Goal: Answer question/provide support

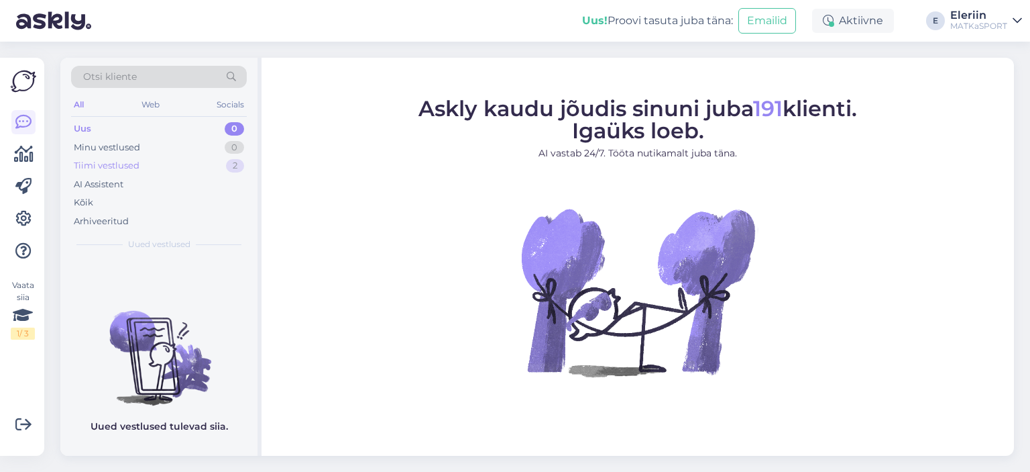
click at [153, 168] on div "Tiimi vestlused 2" at bounding box center [159, 165] width 176 height 19
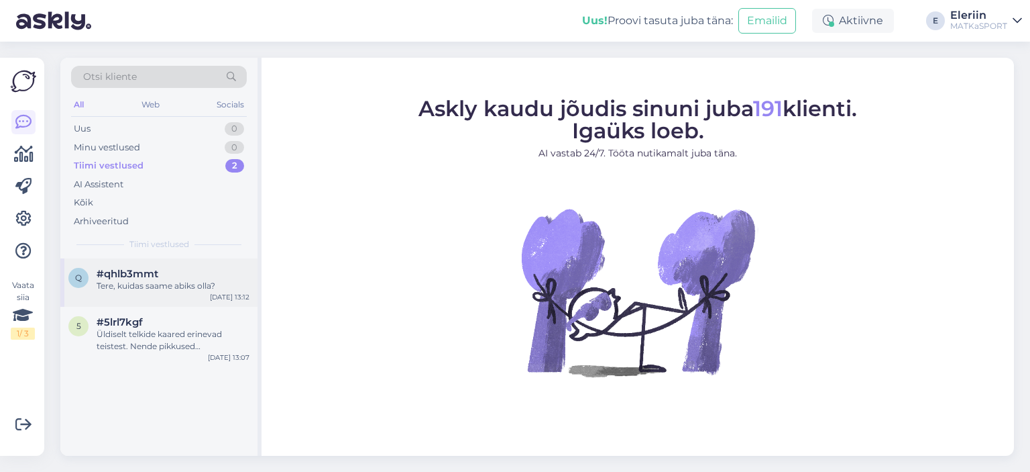
click at [156, 296] on div "q #qhlb3mmt Tere, kuidas saame abiks olla? Aug 12 13:12" at bounding box center [158, 282] width 197 height 48
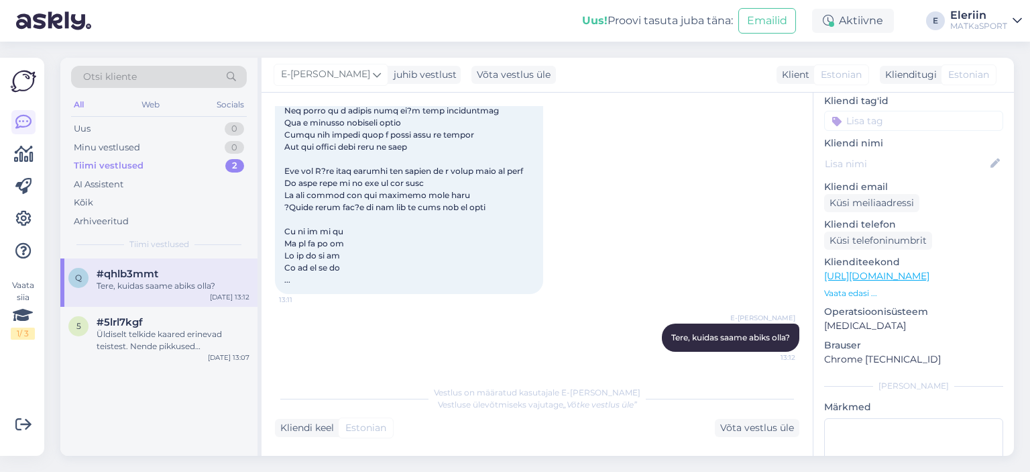
scroll to position [98, 0]
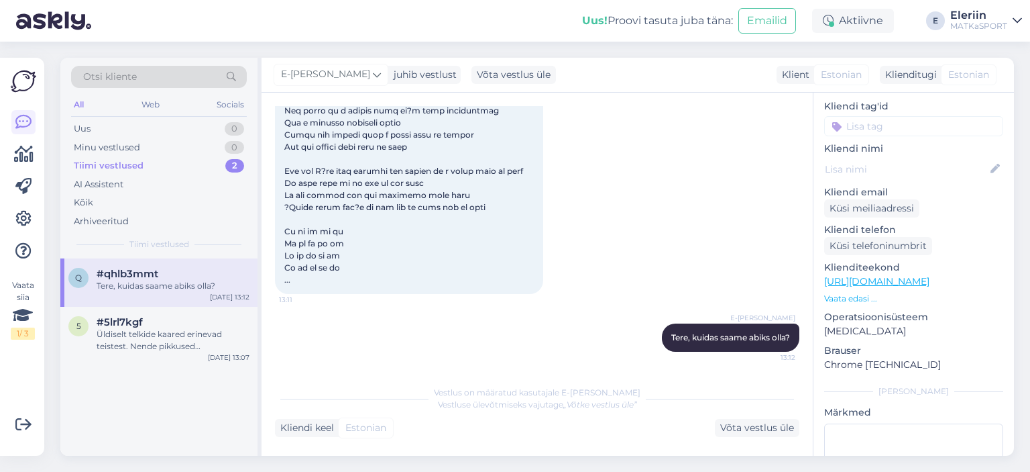
click at [851, 292] on p "Vaata edasi ..." at bounding box center [913, 298] width 179 height 12
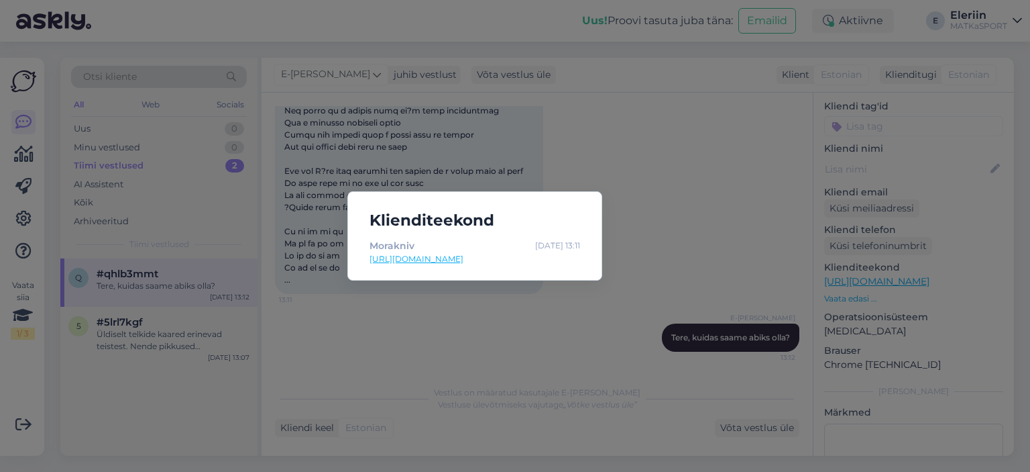
click at [735, 217] on div "Klienditeekond Morakniv Aug 12 13:11 https://matkasport.ee/57_morakniv?gad_sour…" at bounding box center [515, 236] width 1030 height 472
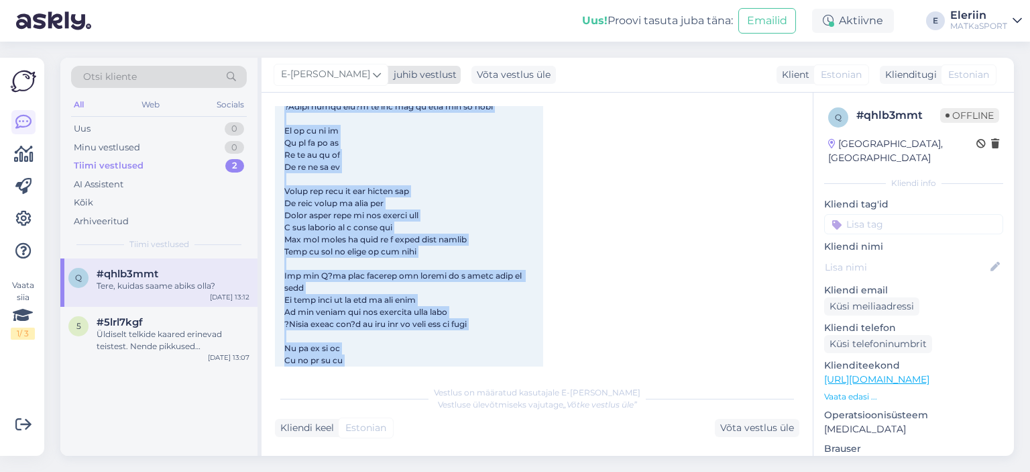
scroll to position [0, 0]
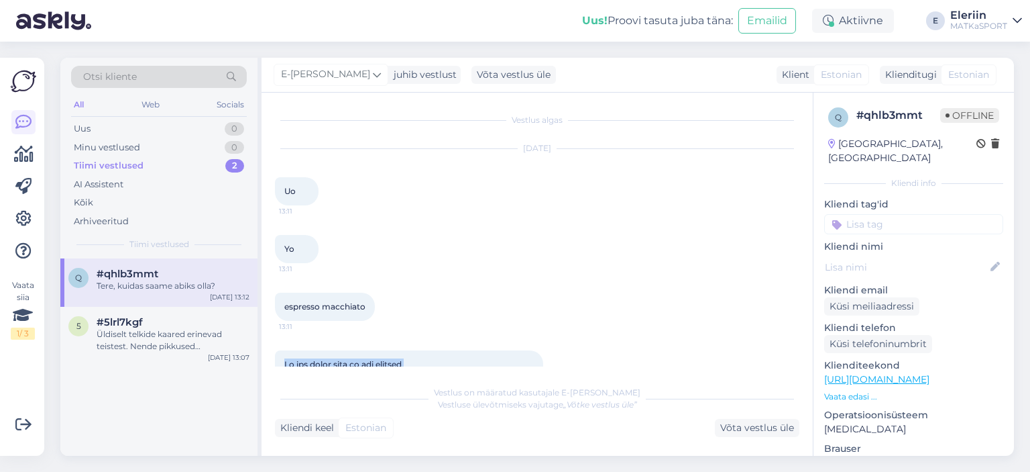
drag, startPoint x: 337, startPoint y: 269, endPoint x: 284, endPoint y: 351, distance: 97.1
copy span "On the first part of the journey I was looking at all the life There were plant…"
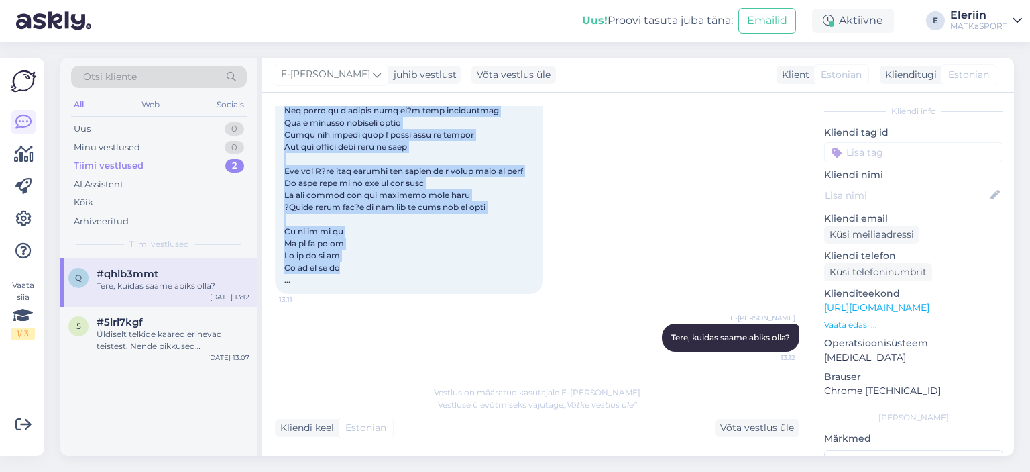
scroll to position [90, 0]
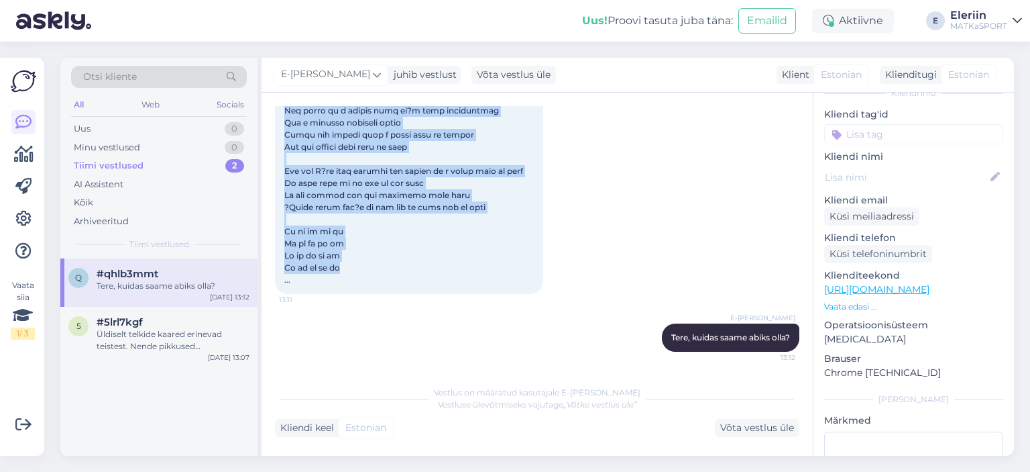
click at [848, 301] on p "Vaata edasi ..." at bounding box center [913, 307] width 179 height 12
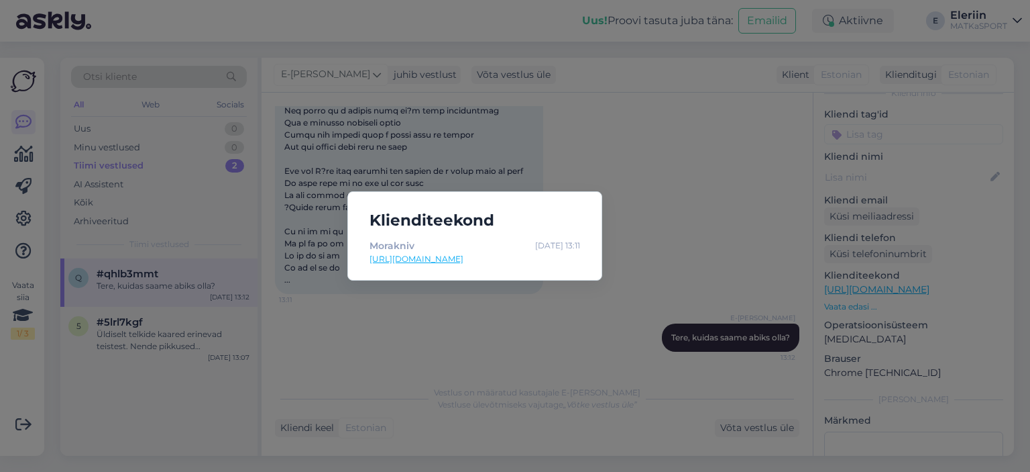
click at [623, 213] on div "Klienditeekond Morakniv Aug 12 13:11 https://matkasport.ee/57_morakniv?gad_sour…" at bounding box center [515, 236] width 1030 height 472
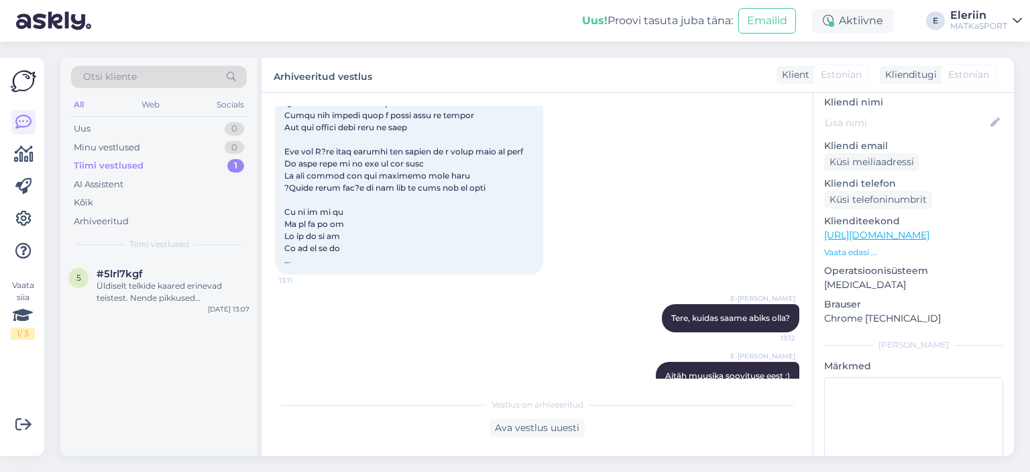
scroll to position [806, 0]
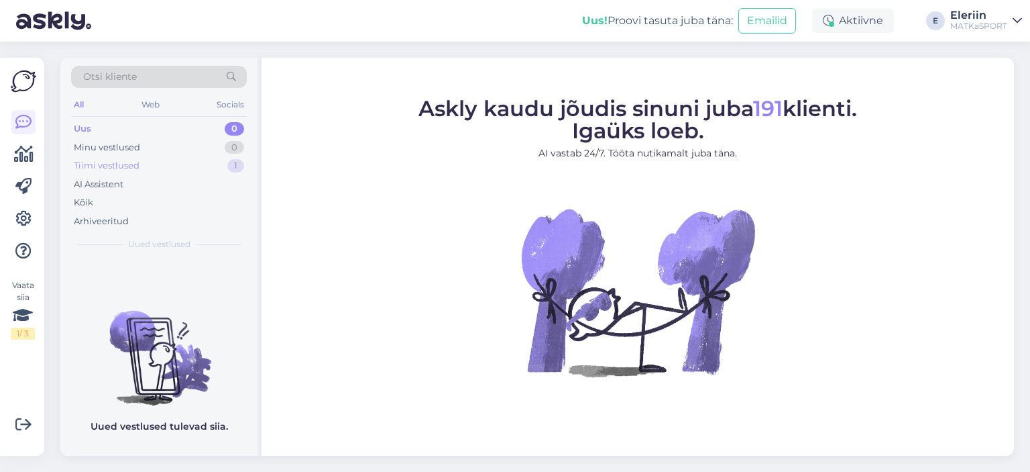
click at [144, 160] on div "Tiimi vestlused 1" at bounding box center [159, 165] width 176 height 19
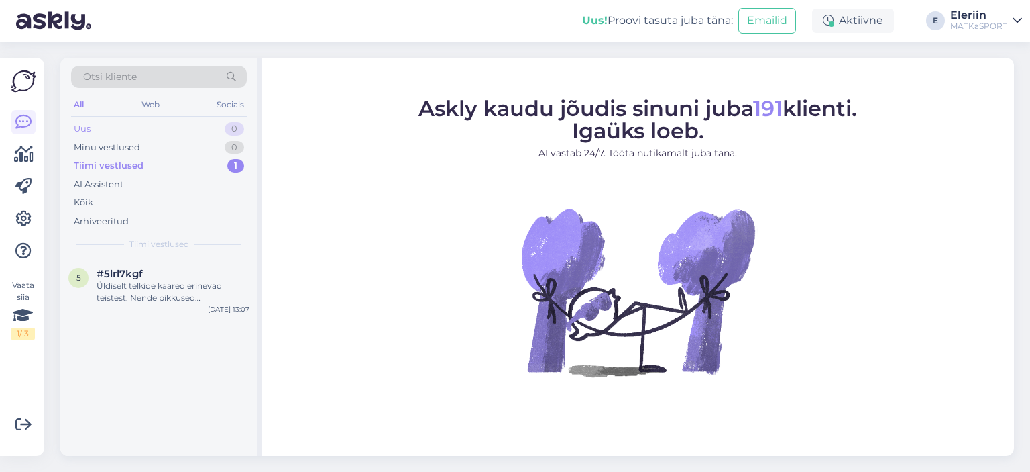
click at [110, 131] on div "Uus 0" at bounding box center [159, 128] width 176 height 19
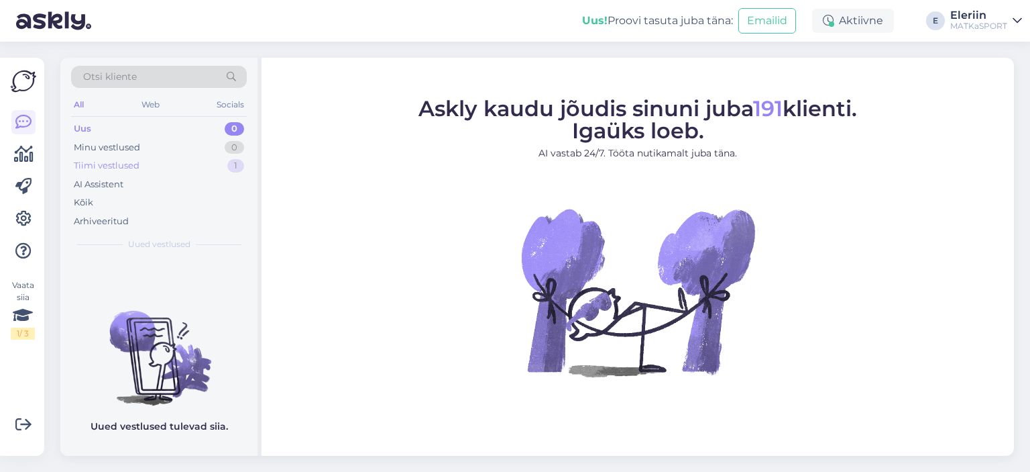
click at [164, 168] on div "Tiimi vestlused 1" at bounding box center [159, 165] width 176 height 19
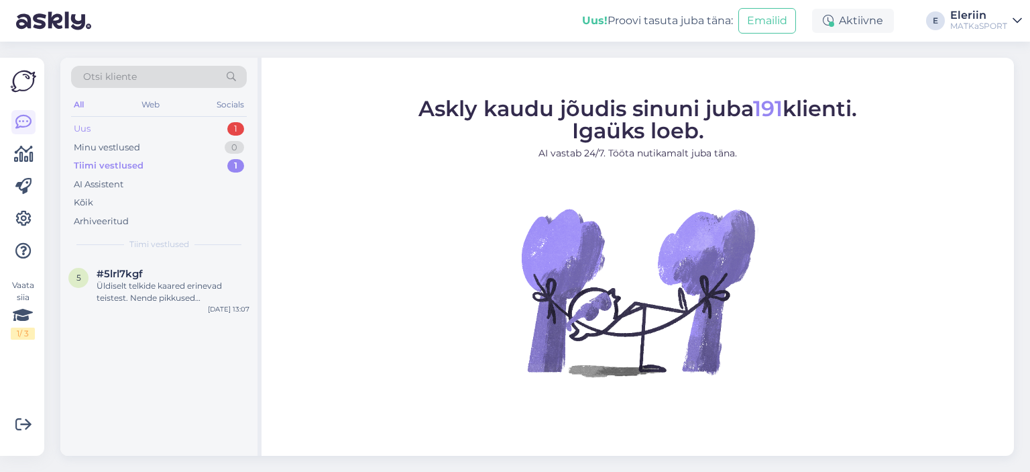
click at [174, 121] on div "Uus 1" at bounding box center [159, 128] width 176 height 19
click at [122, 293] on div "g genofen@gmail.com Suured tänud! Aug 12 13:41" at bounding box center [158, 282] width 197 height 48
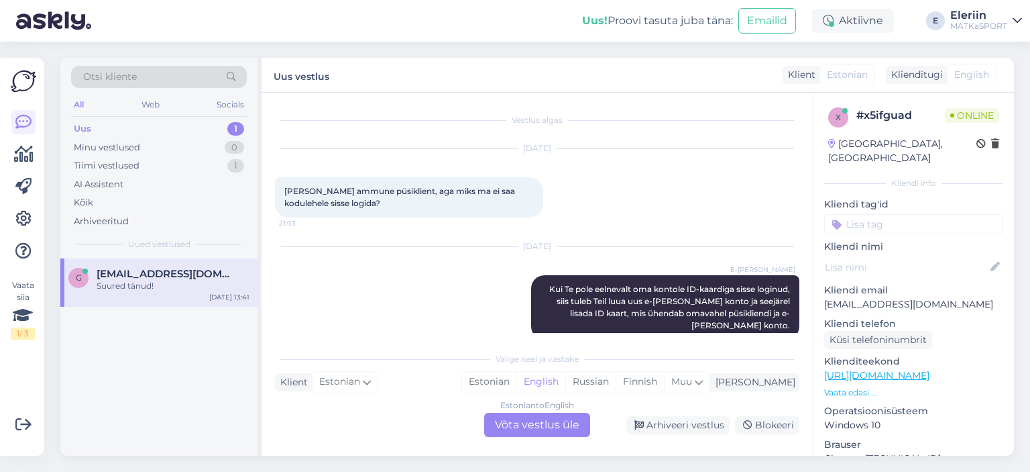
scroll to position [449, 0]
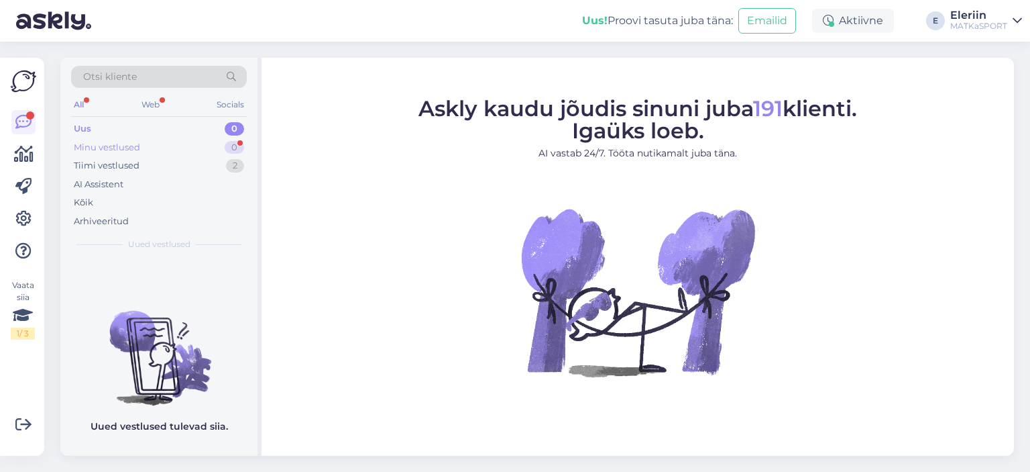
click at [126, 152] on div "Minu vestlused" at bounding box center [107, 147] width 66 height 13
click at [142, 168] on div "Tiimi vestlused 2" at bounding box center [159, 165] width 176 height 19
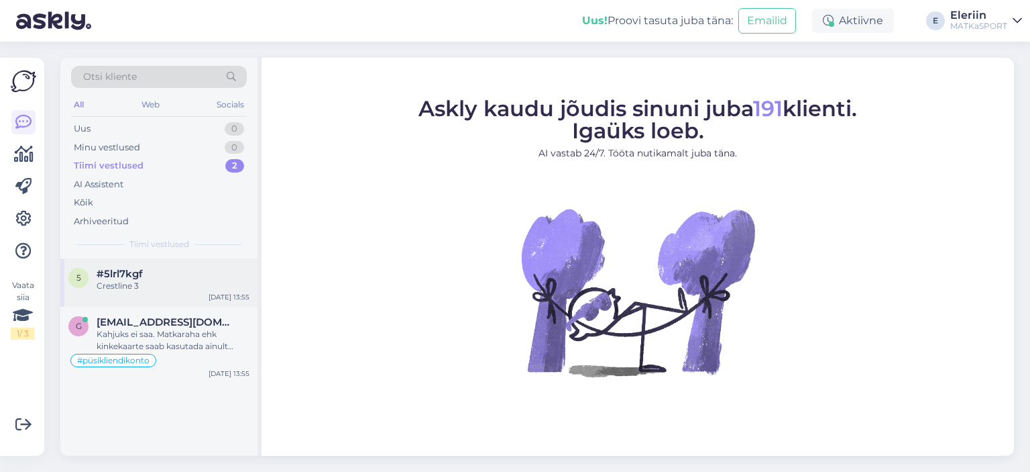
click at [150, 282] on div "Crestline 3" at bounding box center [173, 286] width 153 height 12
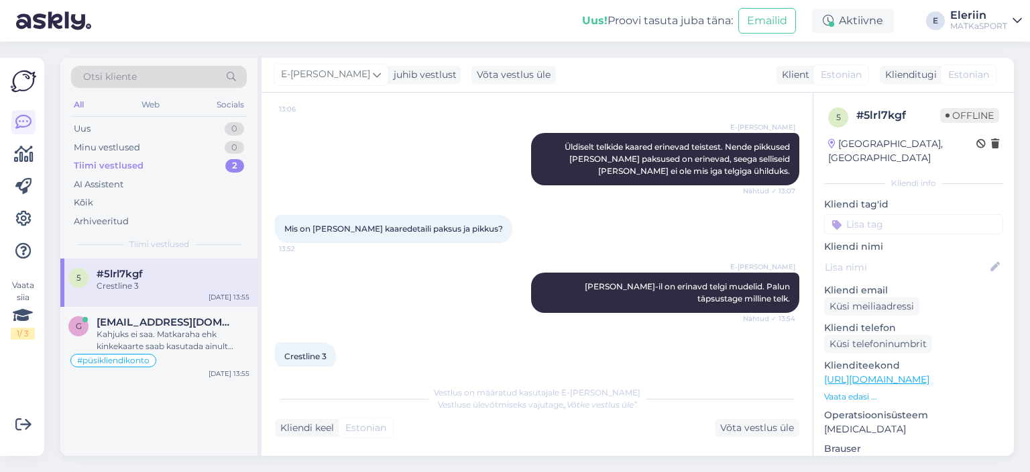
scroll to position [690, 0]
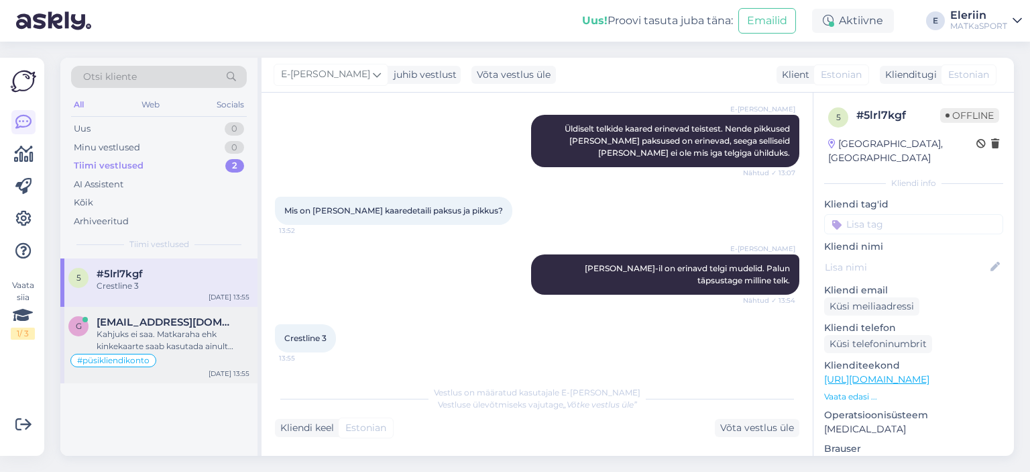
click at [169, 351] on div "Kahjuks ei saa. Matkaraha ehk kinkekaarte saab kasutada ainult kauplustes kohap…" at bounding box center [173, 340] width 153 height 24
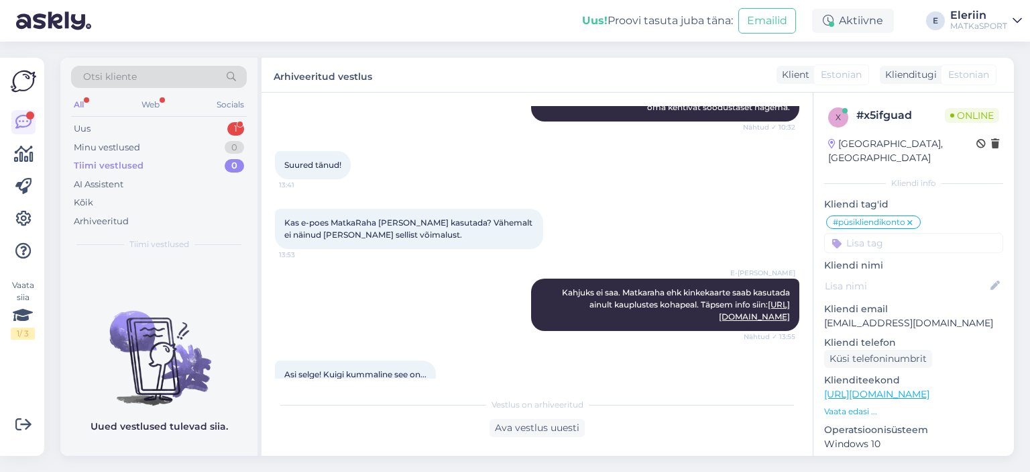
scroll to position [752, 0]
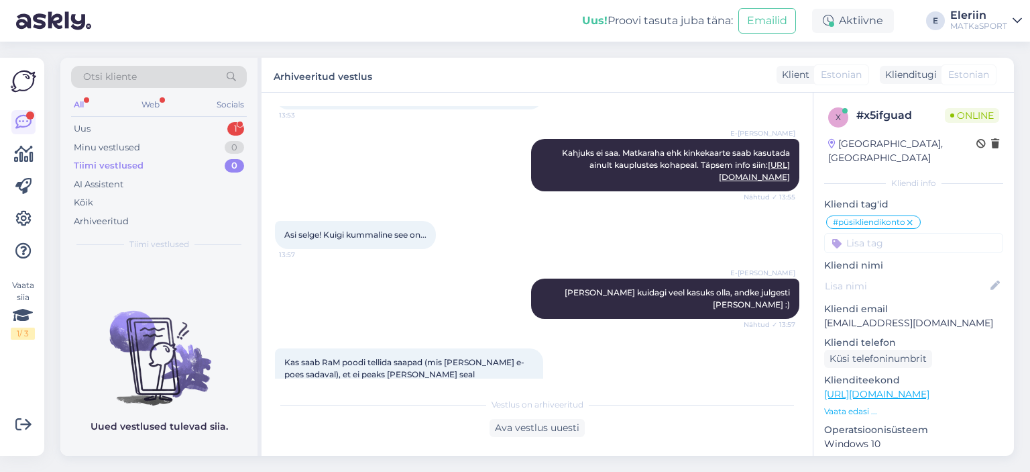
click at [860, 405] on p "Vaata edasi ..." at bounding box center [913, 411] width 179 height 12
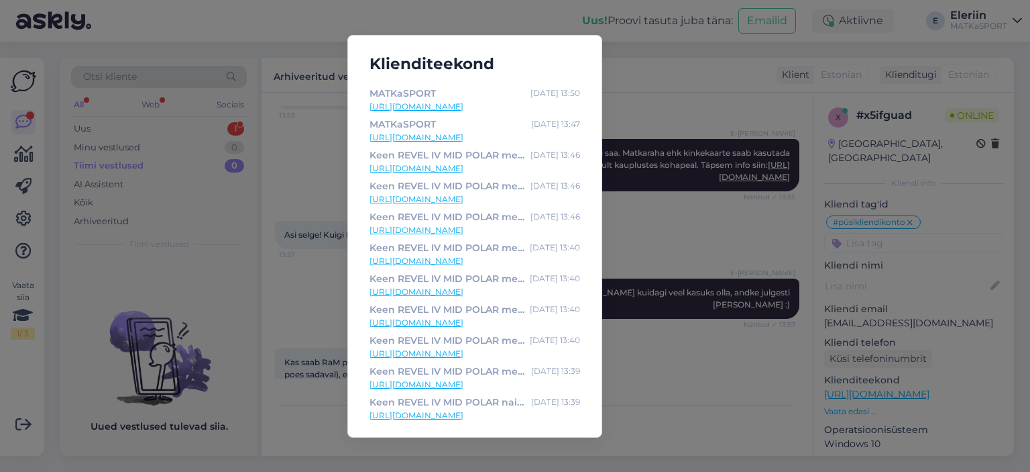
scroll to position [0, 0]
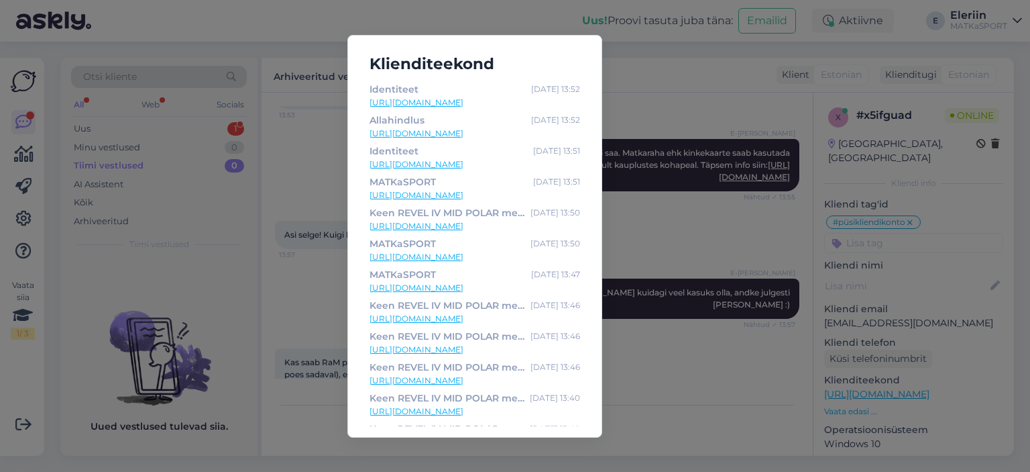
click at [303, 252] on div "Klienditeekond Identiteet Aug 12 13:52 https://matkasport.ee/identiteet Allahin…" at bounding box center [515, 236] width 1030 height 472
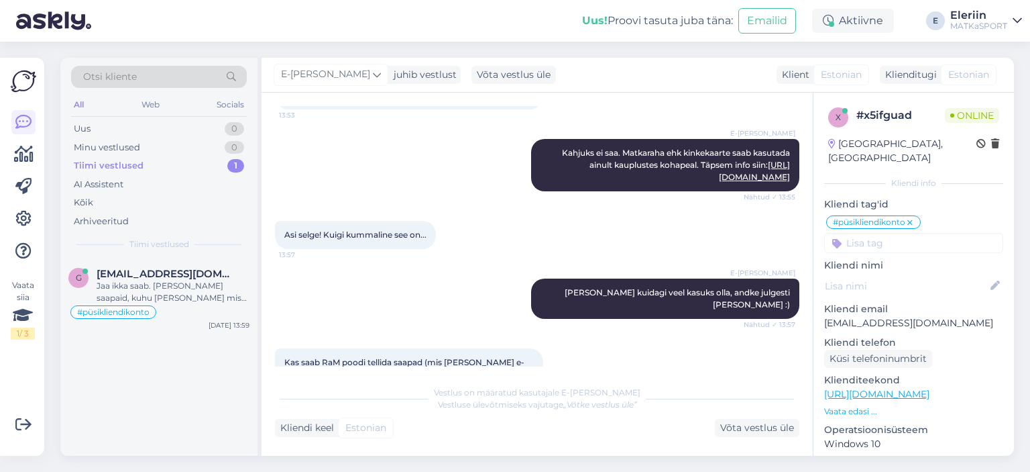
scroll to position [847, 0]
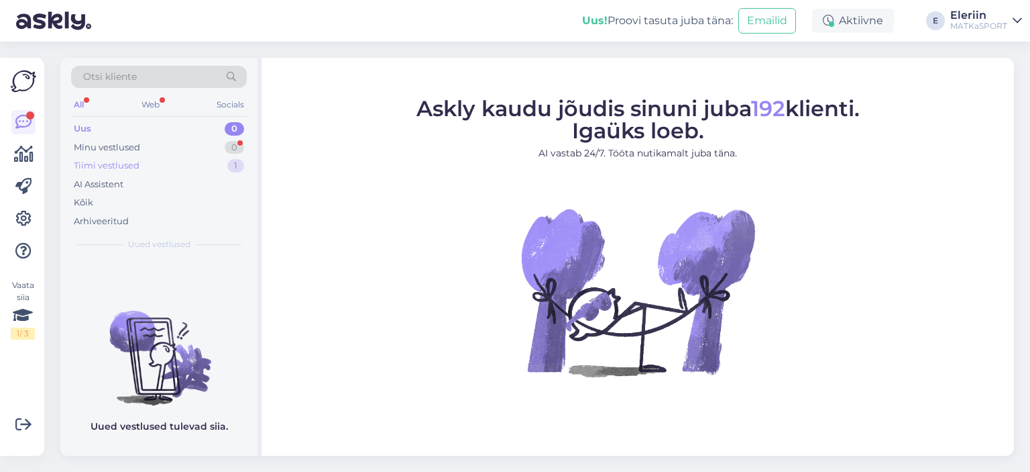
drag, startPoint x: 143, startPoint y: 163, endPoint x: 160, endPoint y: 156, distance: 18.7
click at [142, 163] on div "Tiimi vestlused 1" at bounding box center [159, 165] width 176 height 19
